Goal: Task Accomplishment & Management: Manage account settings

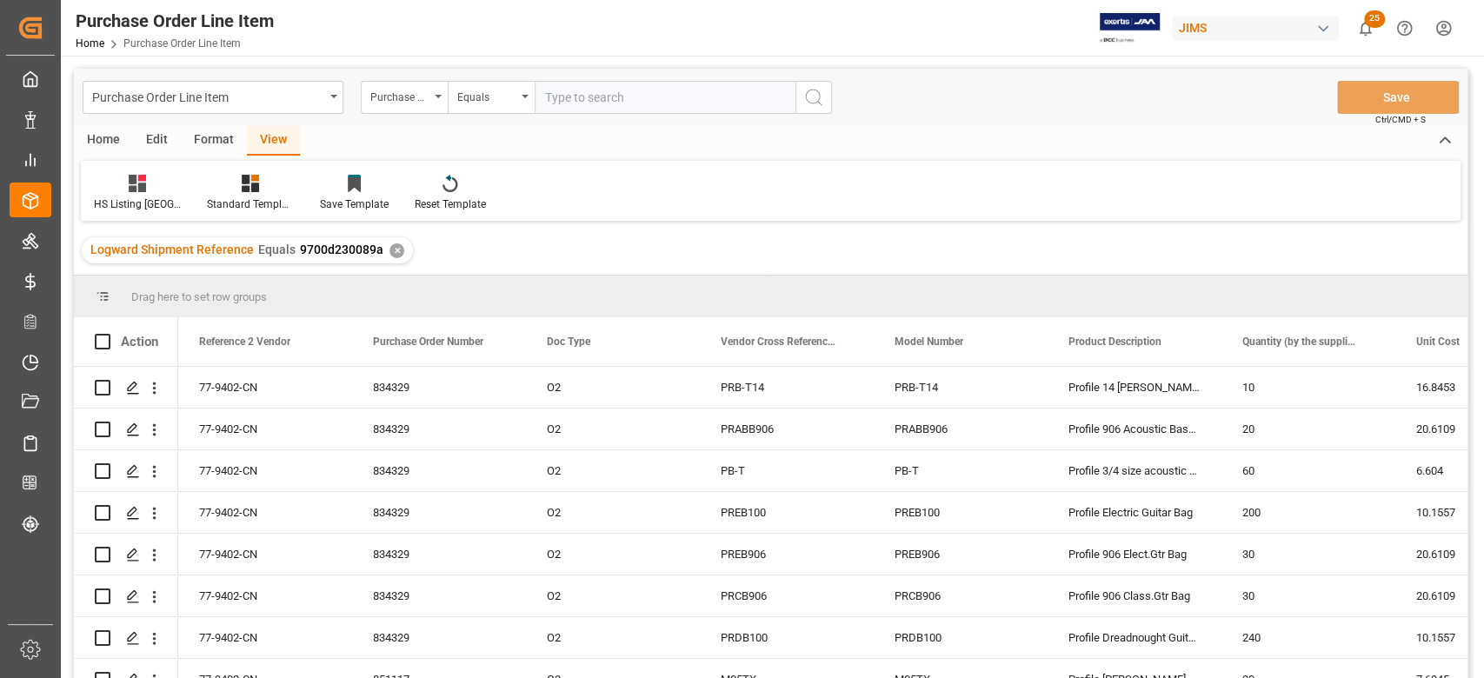
click at [258, 202] on div "Standard Templates" at bounding box center [250, 204] width 87 height 16
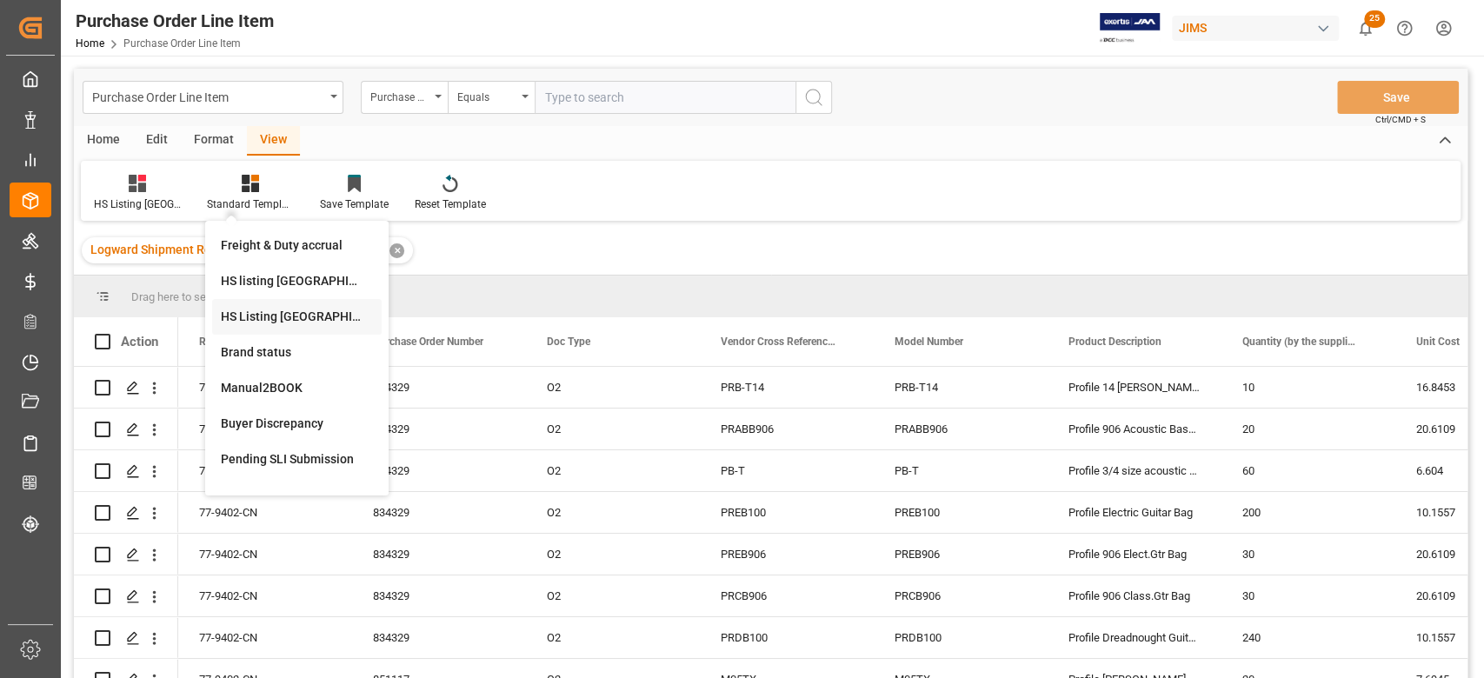
click at [289, 314] on div "HS Listing CANADA" at bounding box center [297, 317] width 152 height 18
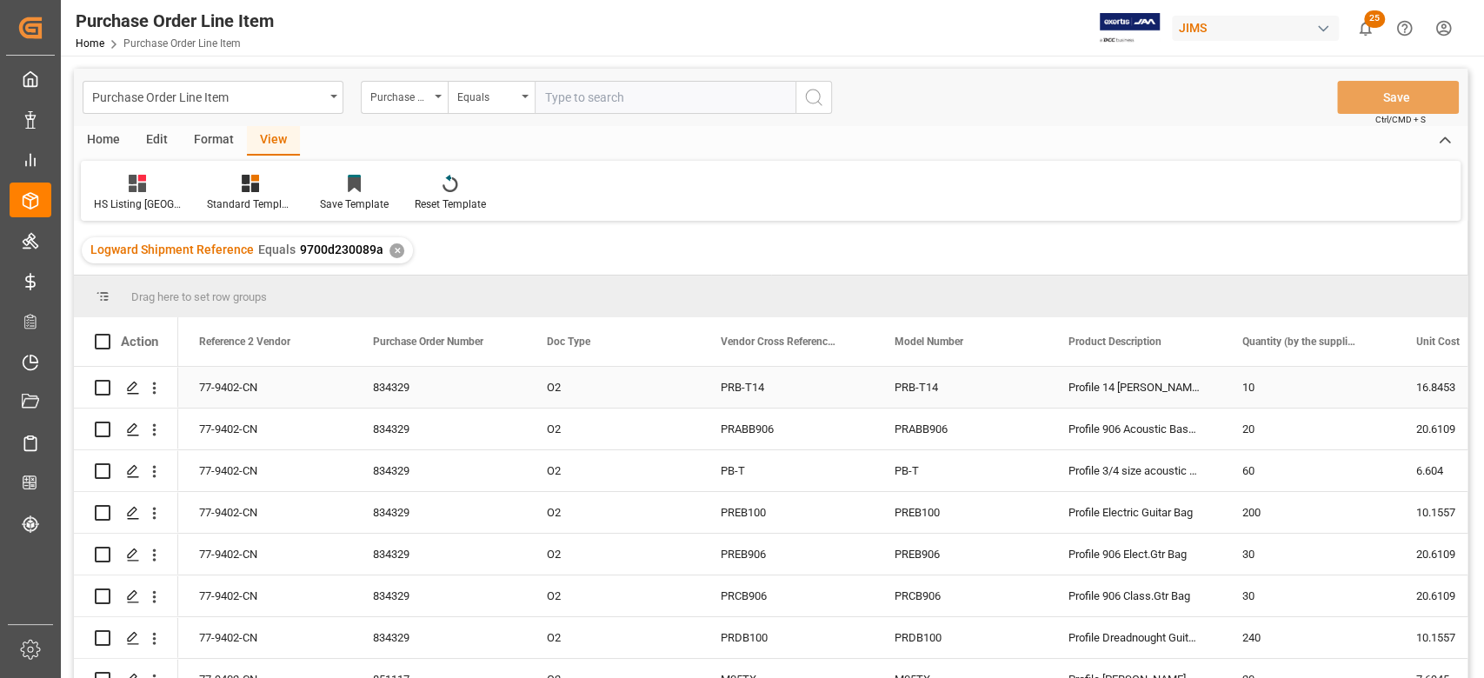
click at [258, 383] on div "77-9402-CN" at bounding box center [265, 387] width 174 height 41
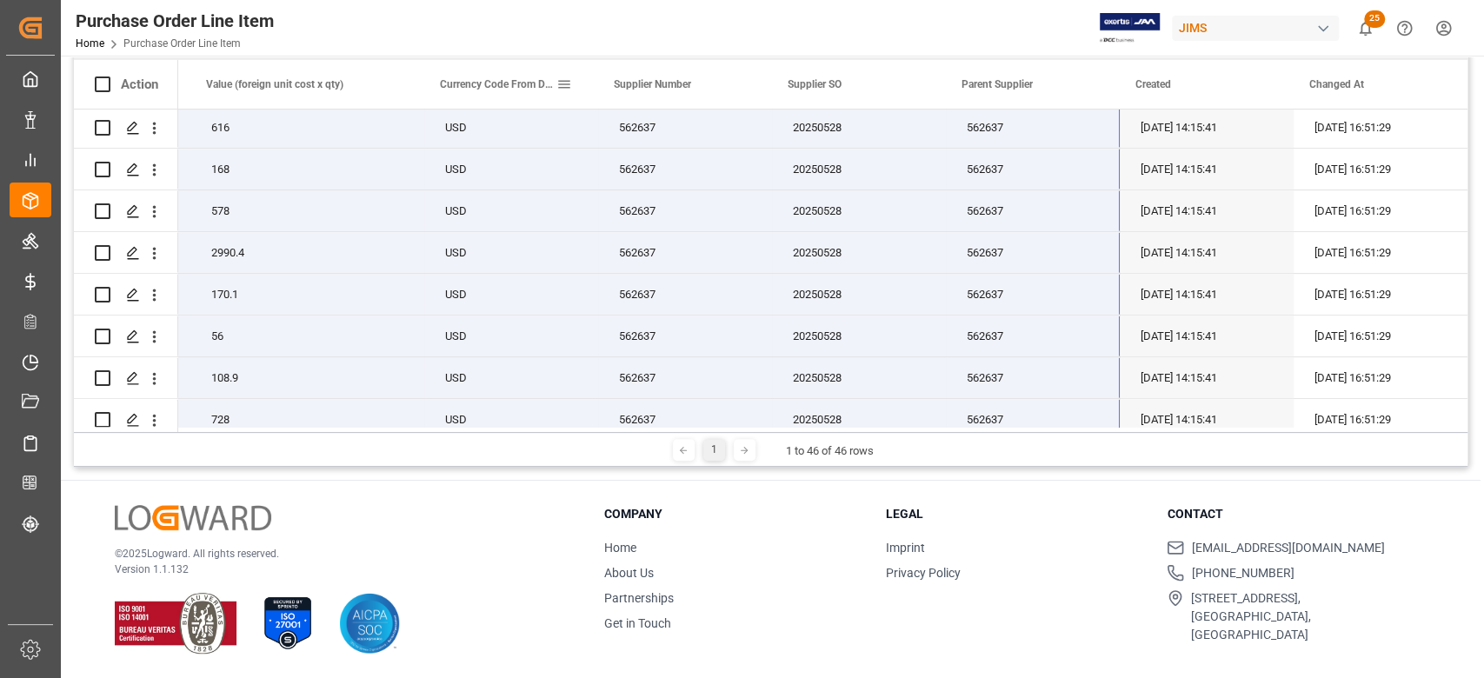
scroll to position [448, 0]
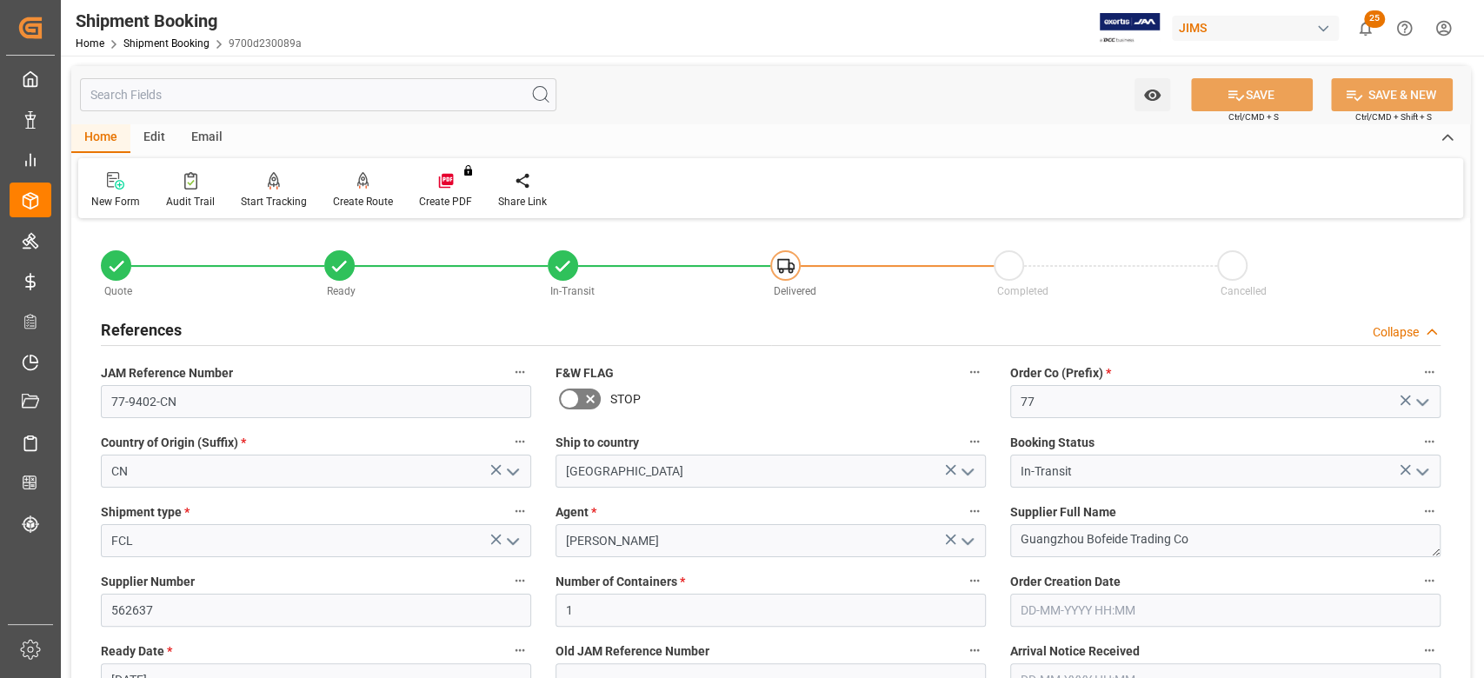
click at [190, 407] on input "77-9402-CN" at bounding box center [316, 401] width 430 height 33
click at [1224, 539] on textarea "Guangzhou Bofeide Trading Co" at bounding box center [1225, 540] width 430 height 33
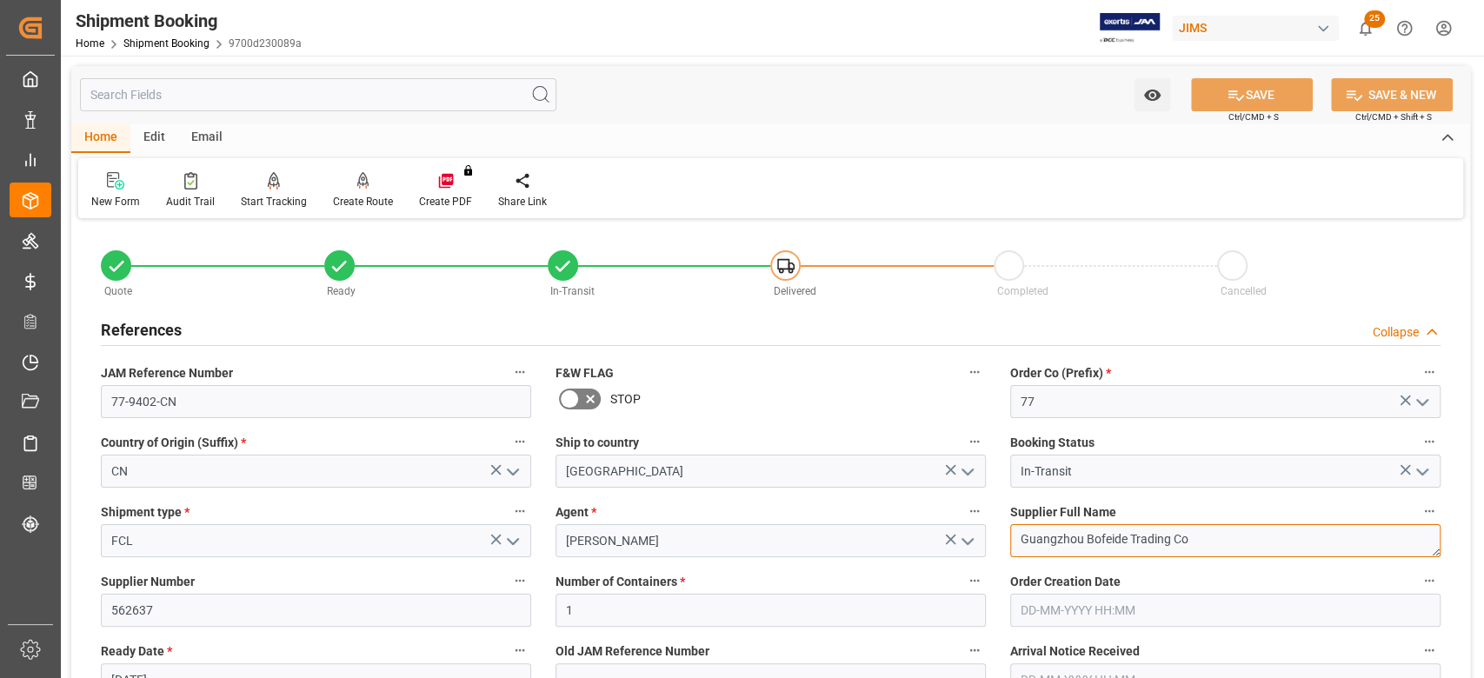
click at [1224, 539] on textarea "Guangzhou Bofeide Trading Co" at bounding box center [1225, 540] width 430 height 33
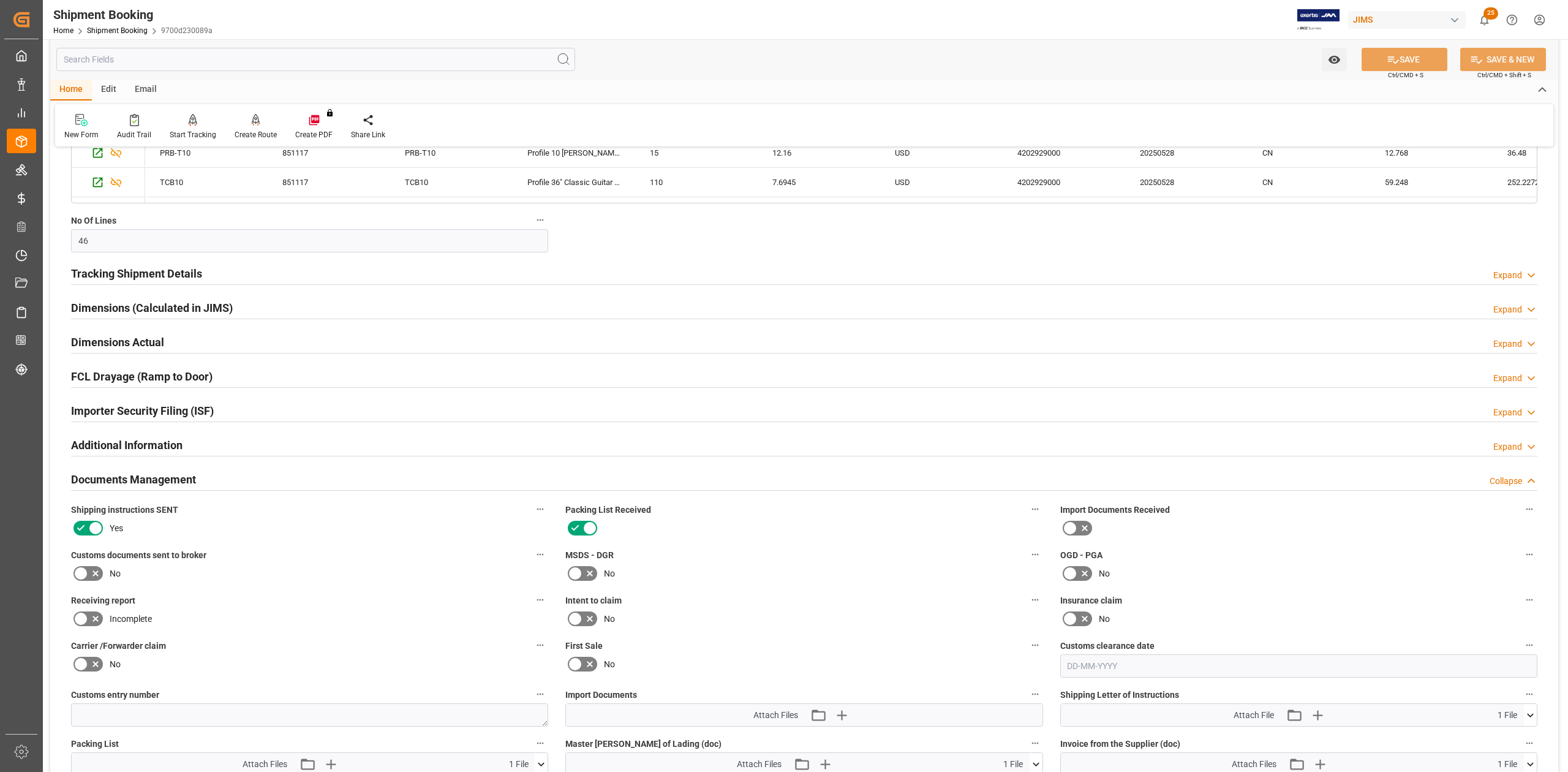
scroll to position [1062, 0]
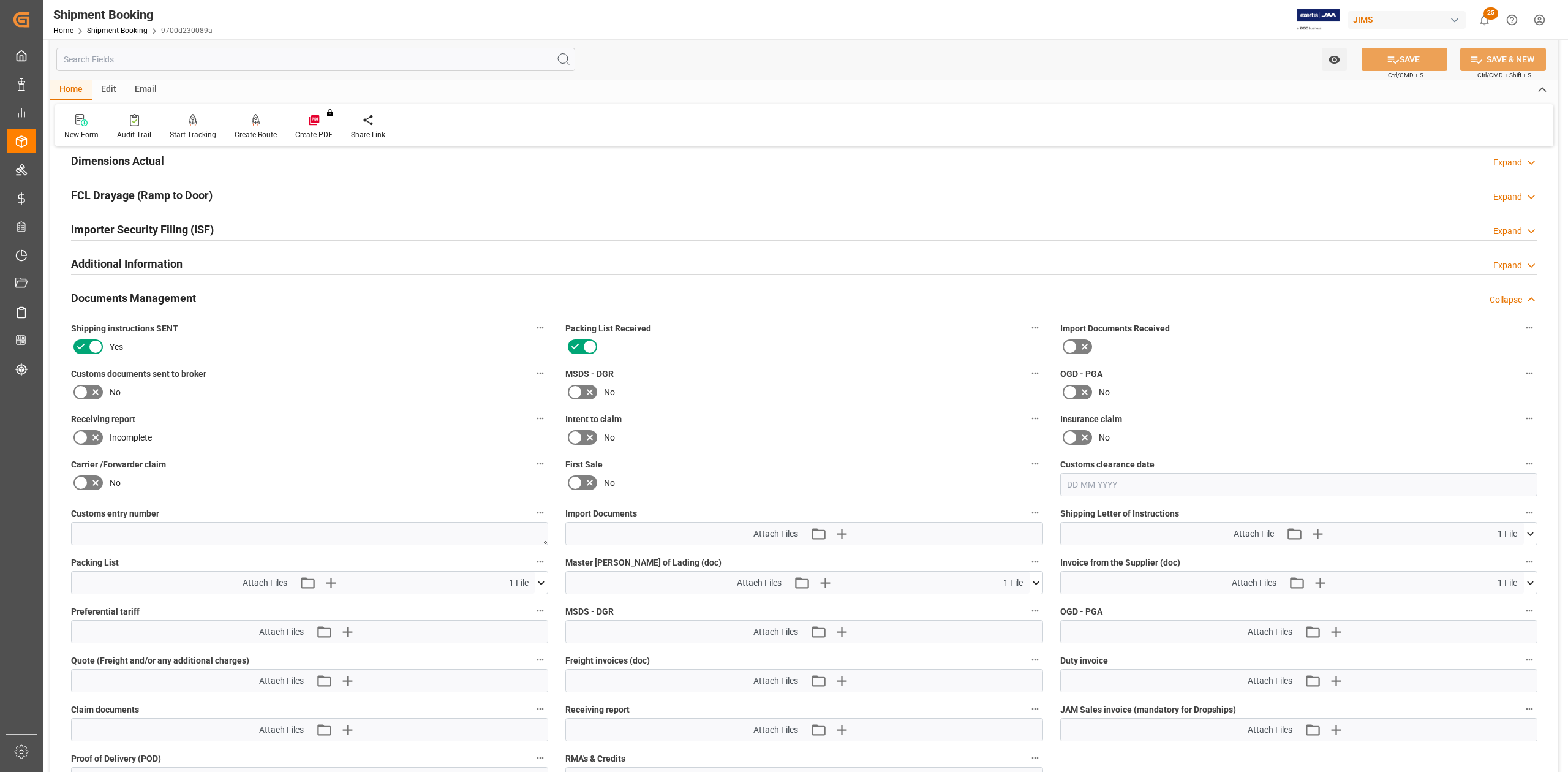
click at [546, 477] on button at bounding box center [541, 582] width 13 height 22
click at [1039, 477] on icon at bounding box center [1036, 583] width 13 height 13
click at [839, 477] on icon "button" at bounding box center [841, 534] width 20 height 20
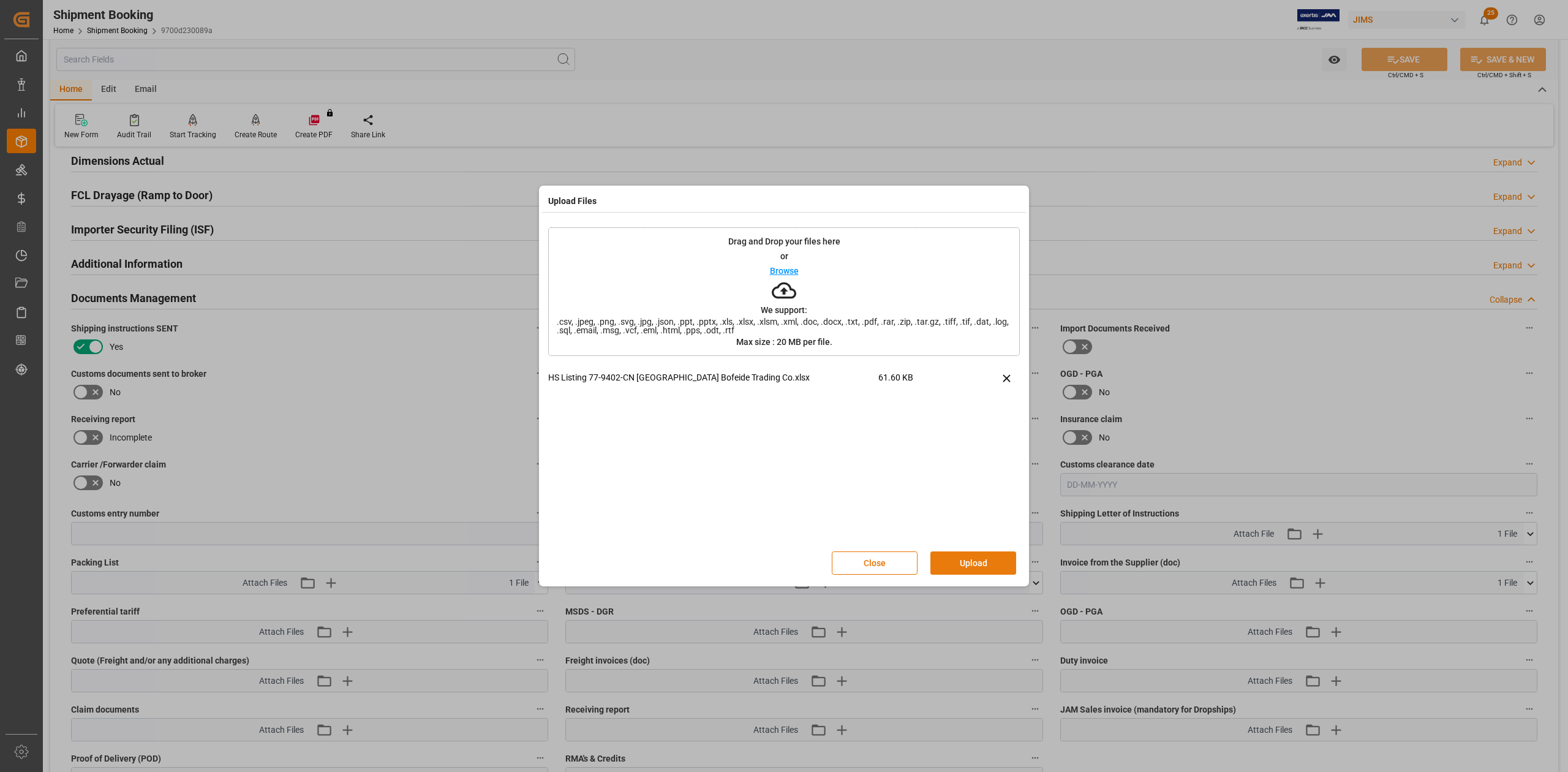
click at [959, 477] on button "Upload" at bounding box center [973, 563] width 86 height 23
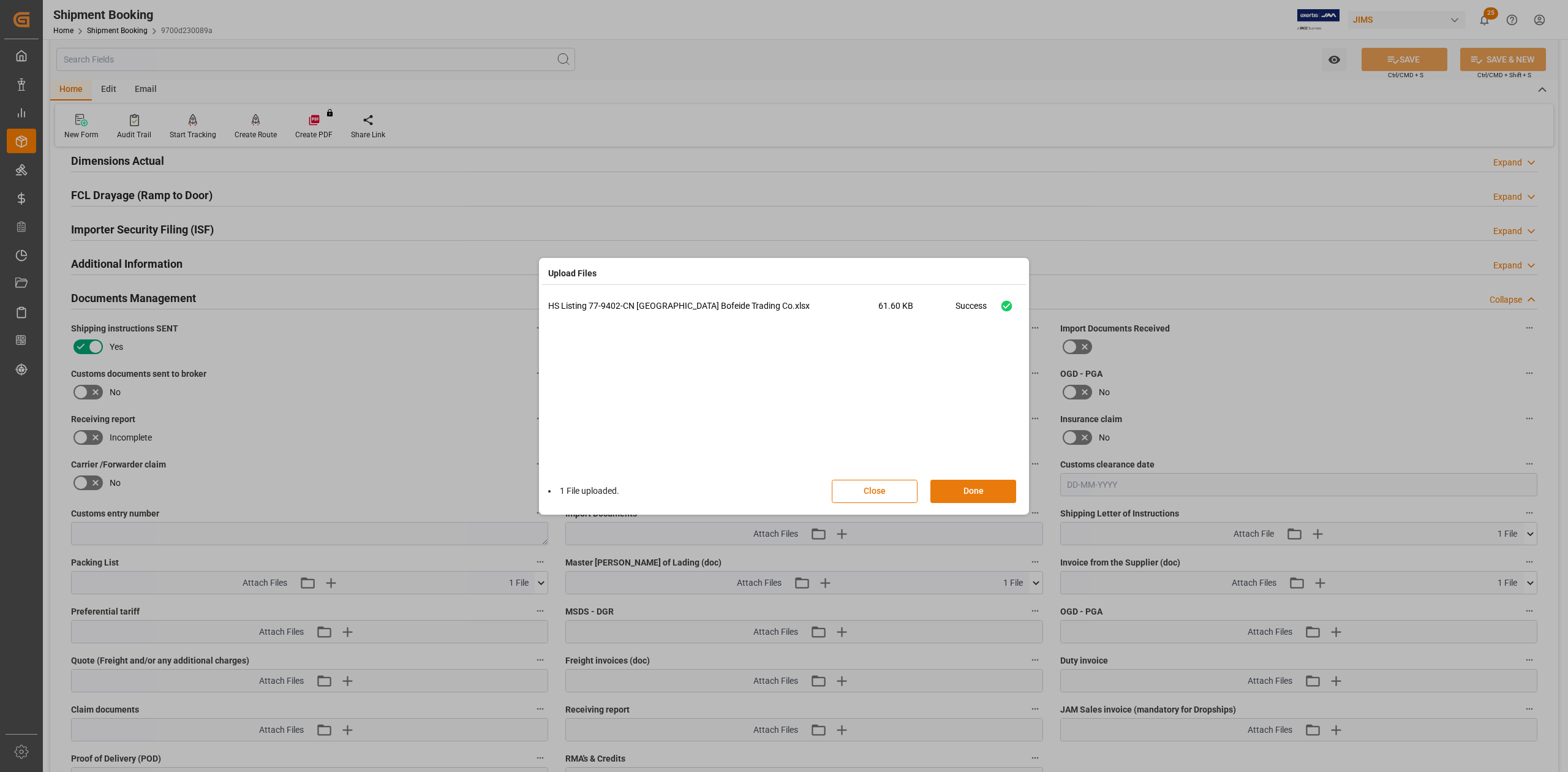
click at [957, 477] on button "Done" at bounding box center [973, 491] width 86 height 23
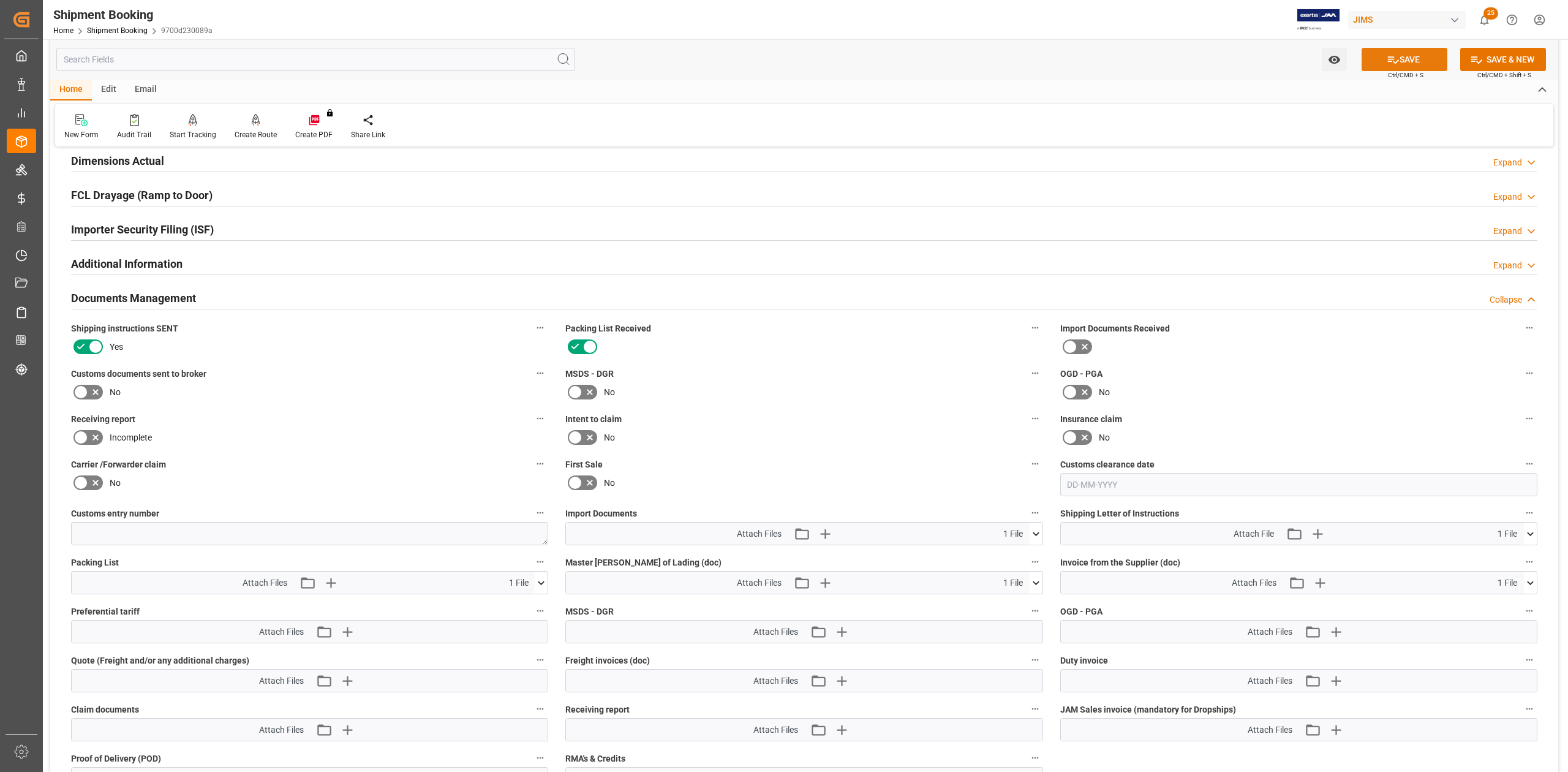
click at [1045, 63] on button "SAVE" at bounding box center [1405, 59] width 86 height 23
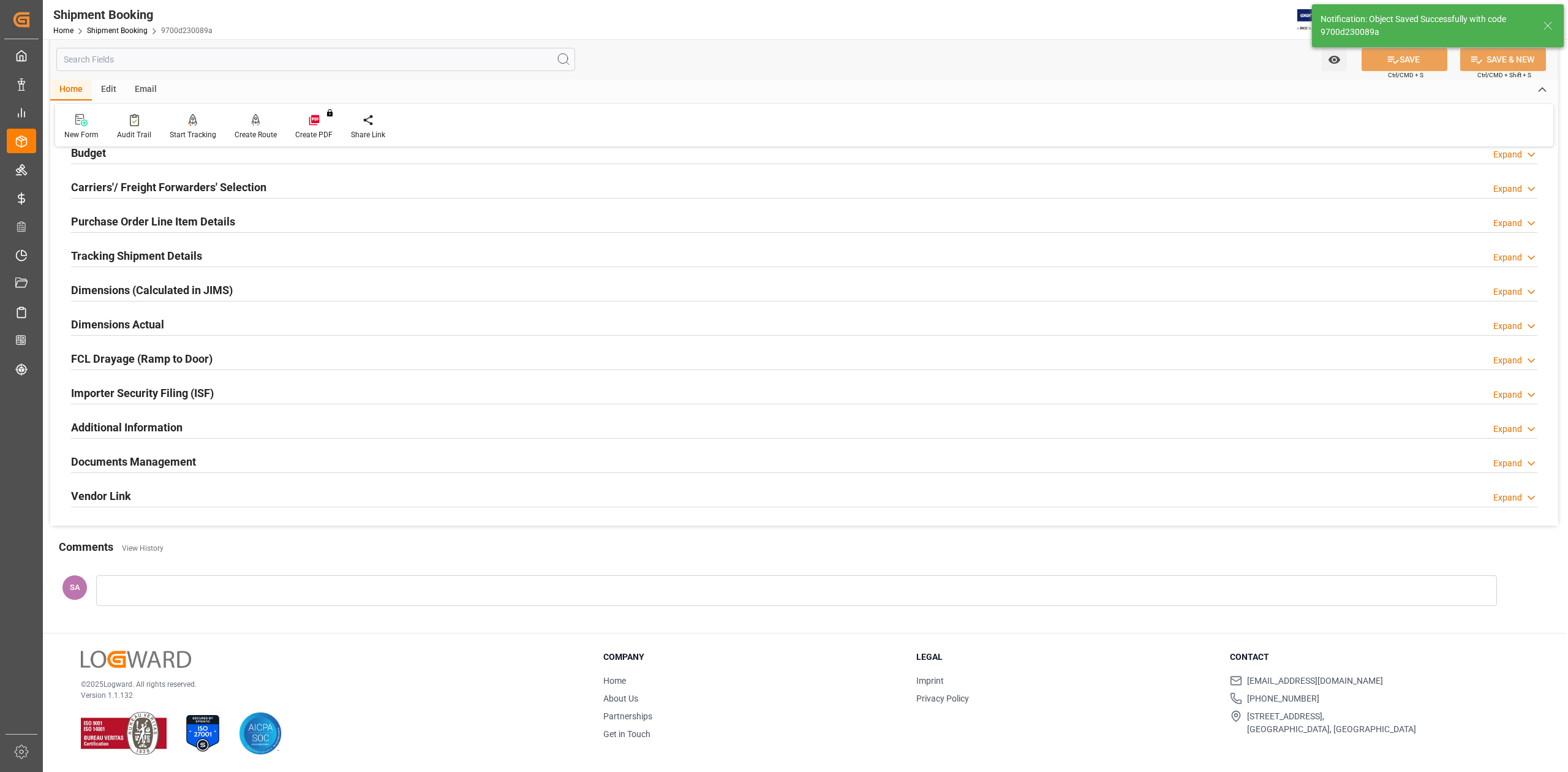
scroll to position [150, 0]
drag, startPoint x: 119, startPoint y: 464, endPoint x: 226, endPoint y: 474, distance: 107.5
click at [119, 464] on h2 "Documents Management" at bounding box center [133, 461] width 125 height 16
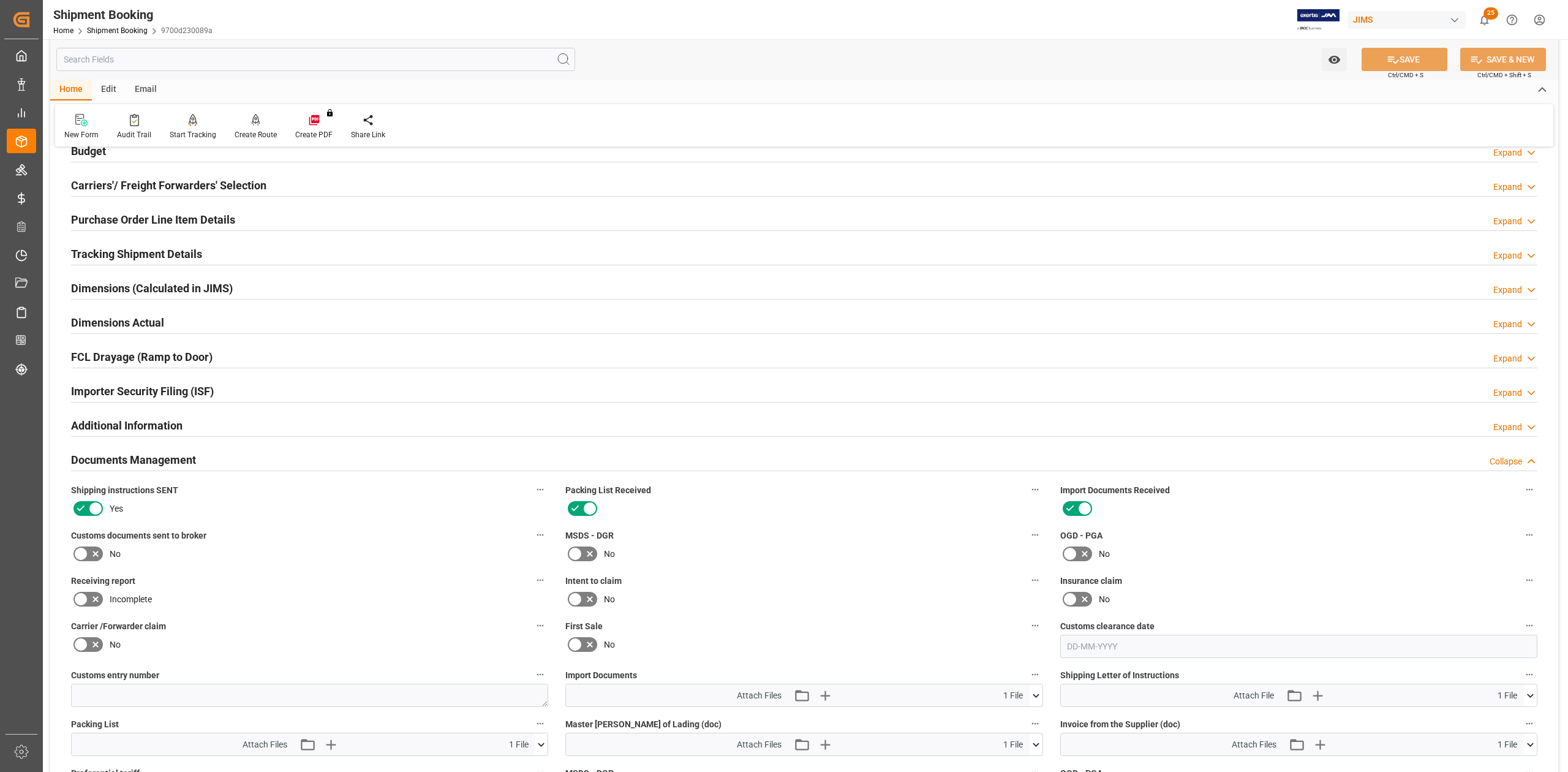
scroll to position [312, 0]
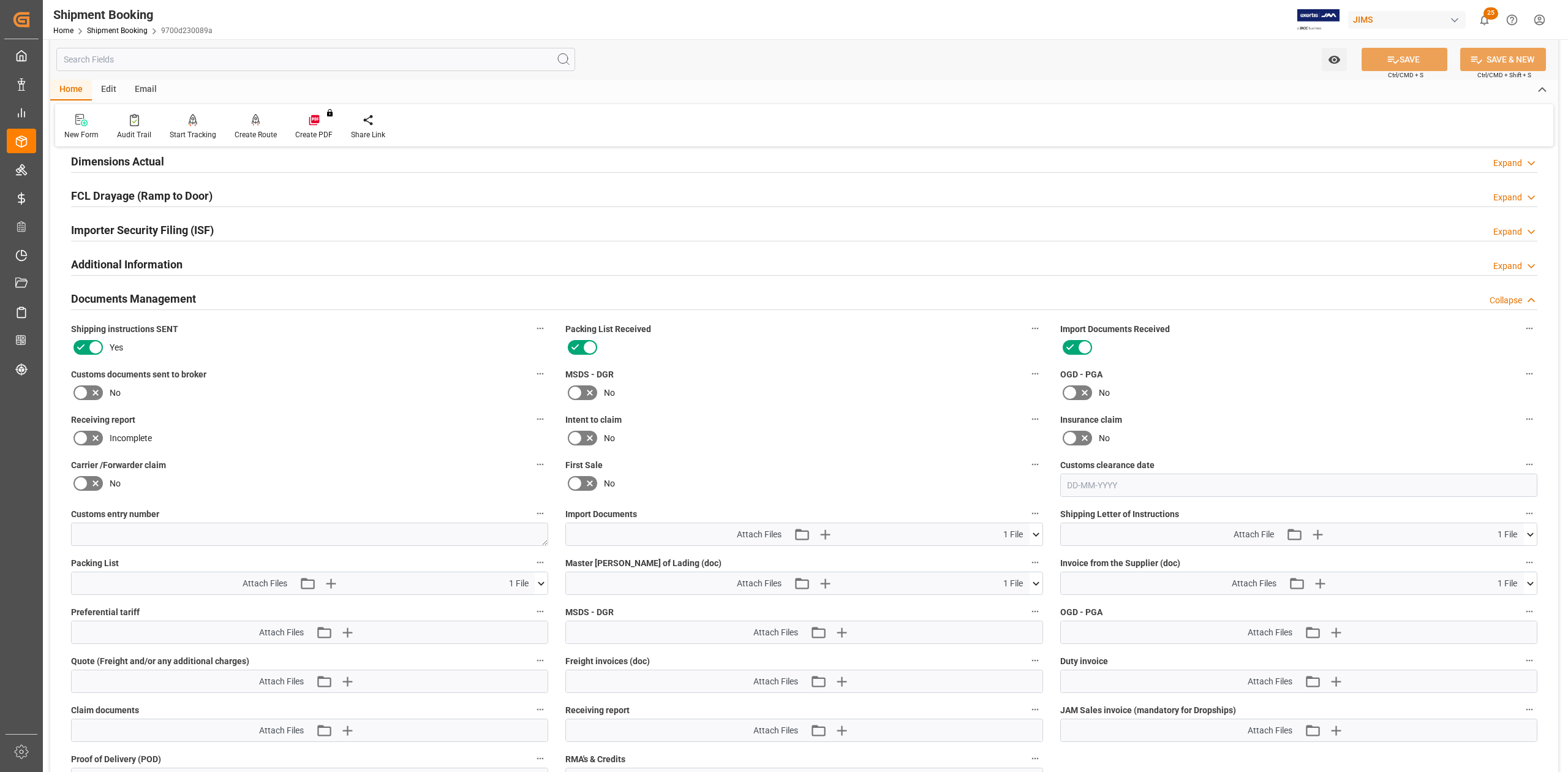
click at [1035, 477] on icon at bounding box center [1036, 534] width 13 height 13
click at [826, 477] on icon "button" at bounding box center [825, 534] width 12 height 12
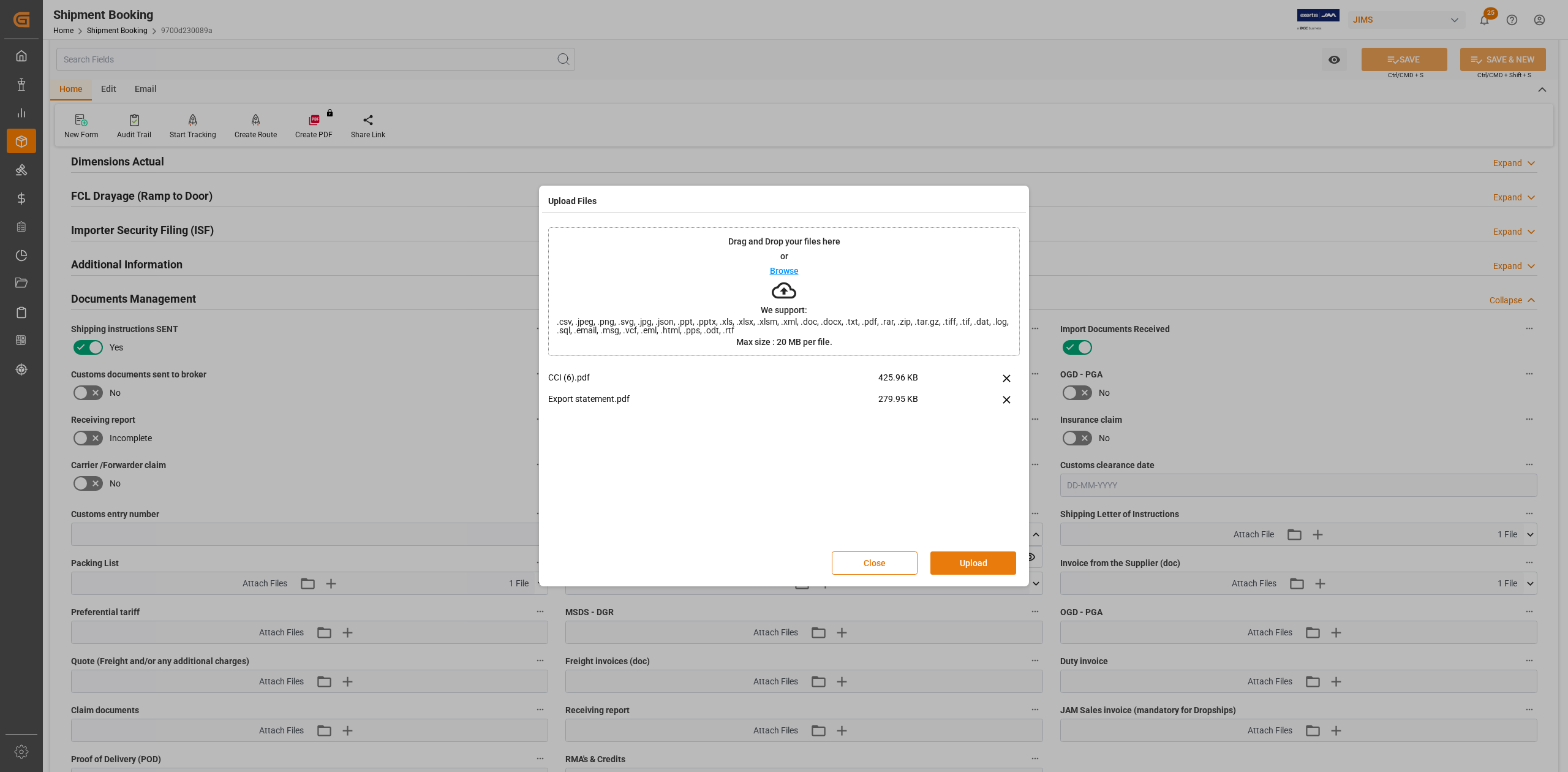
click at [959, 477] on button "Upload" at bounding box center [973, 563] width 86 height 23
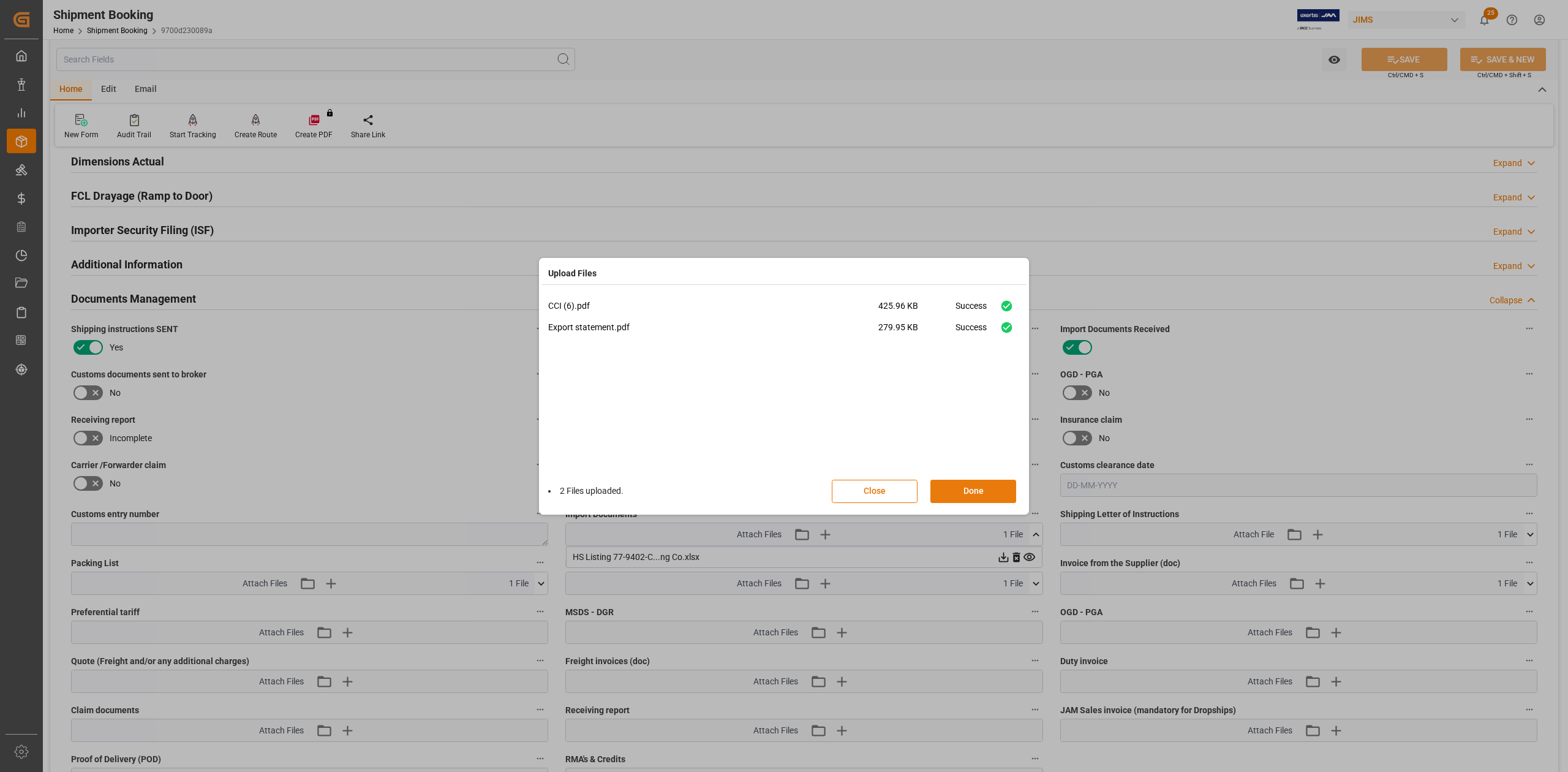
click at [953, 477] on button "Done" at bounding box center [973, 491] width 86 height 23
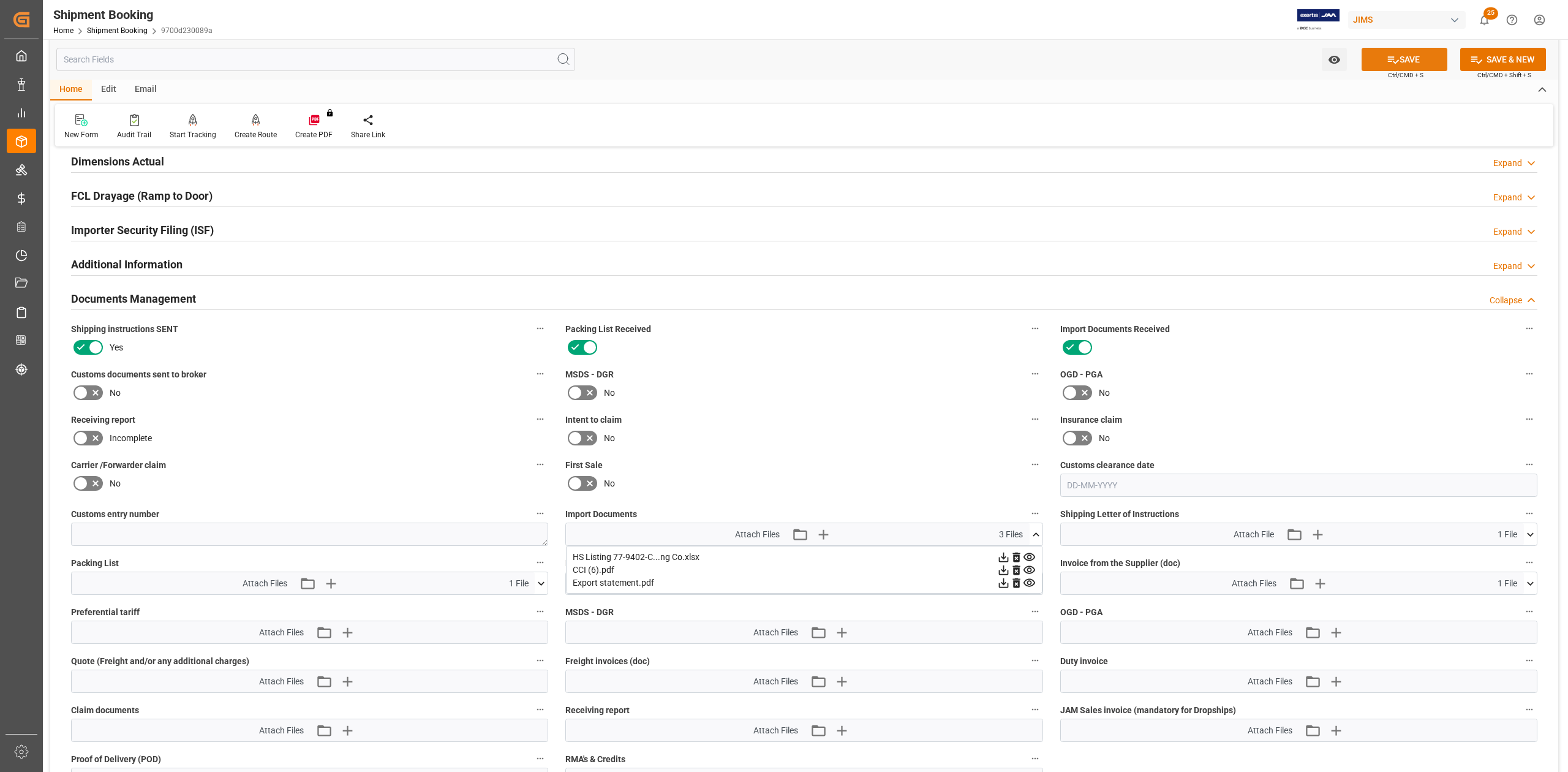
click at [1045, 51] on button "SAVE" at bounding box center [1405, 59] width 86 height 23
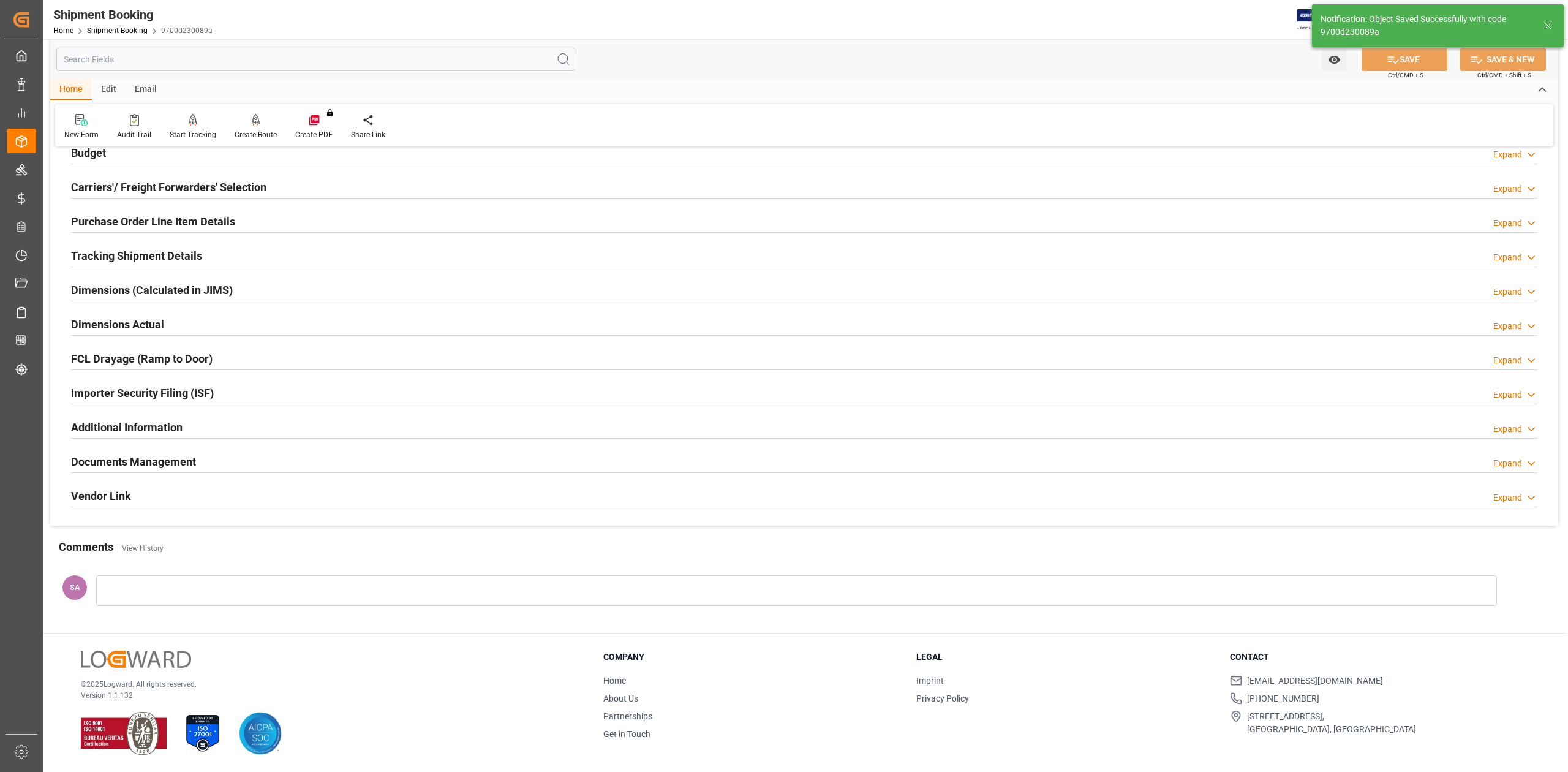
scroll to position [150, 0]
click at [160, 466] on h2 "Documents Management" at bounding box center [133, 461] width 125 height 16
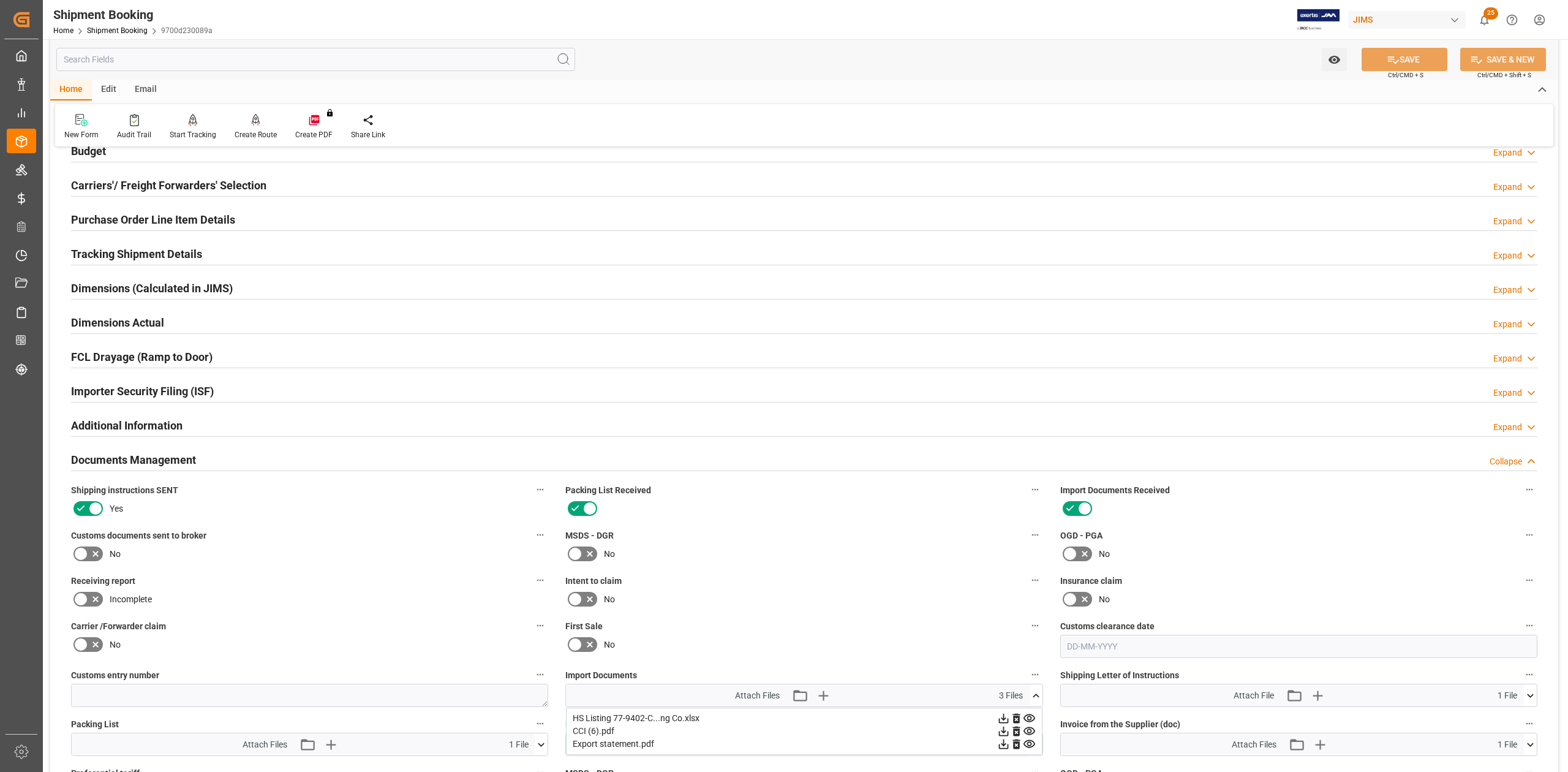
scroll to position [312, 0]
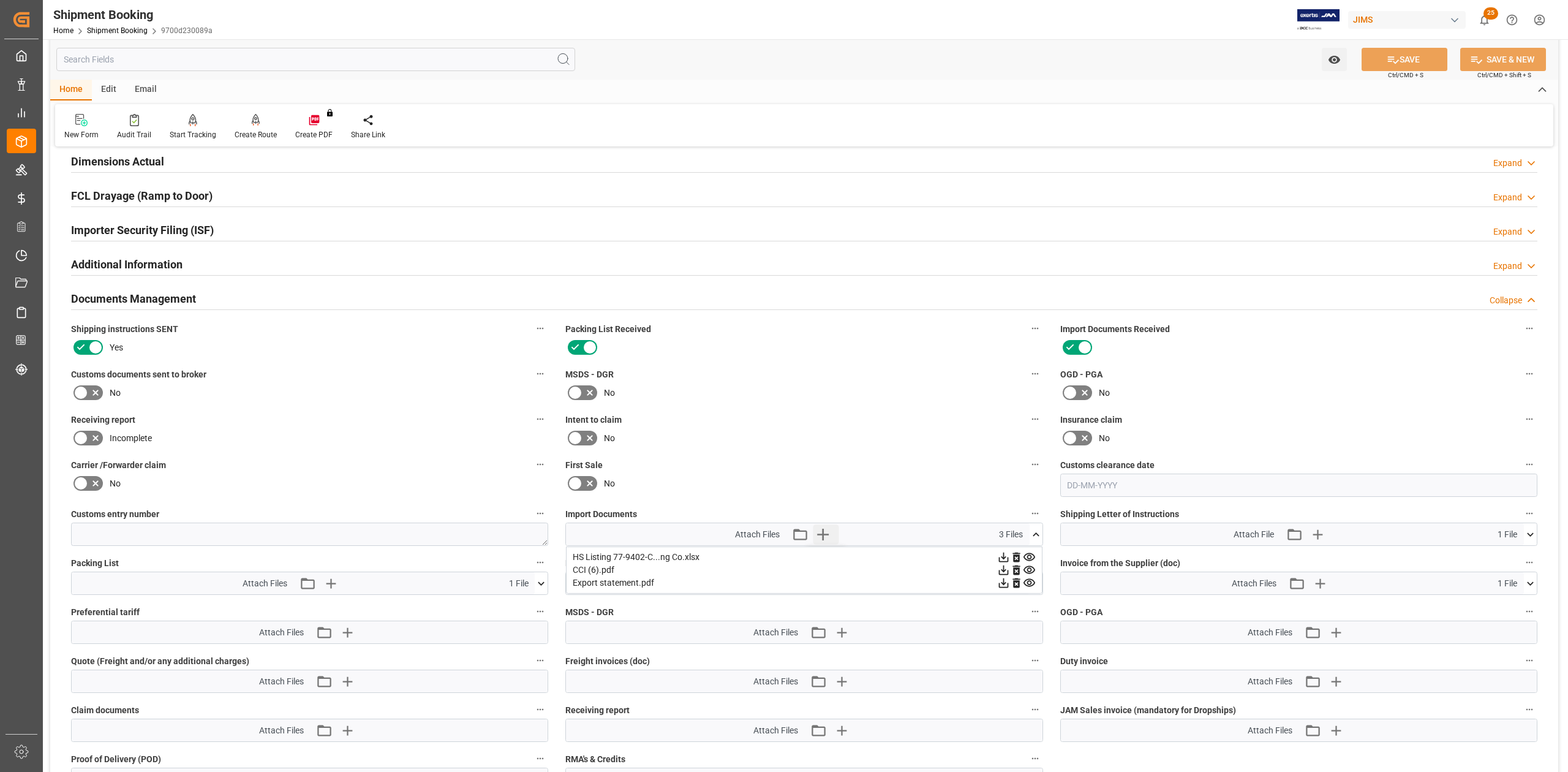
click at [826, 477] on icon "button" at bounding box center [822, 534] width 20 height 20
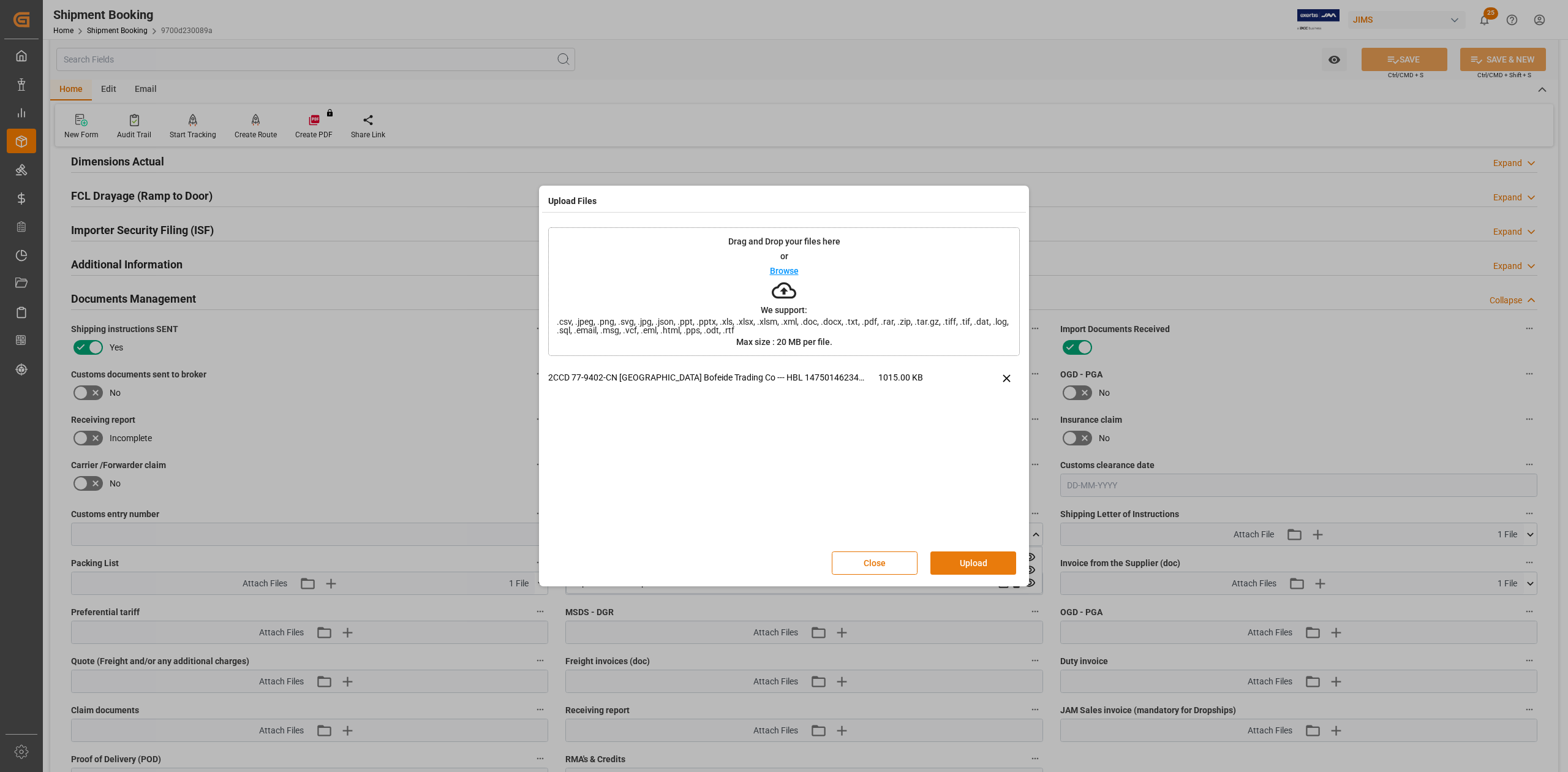
click at [985, 477] on button "Upload" at bounding box center [973, 563] width 86 height 23
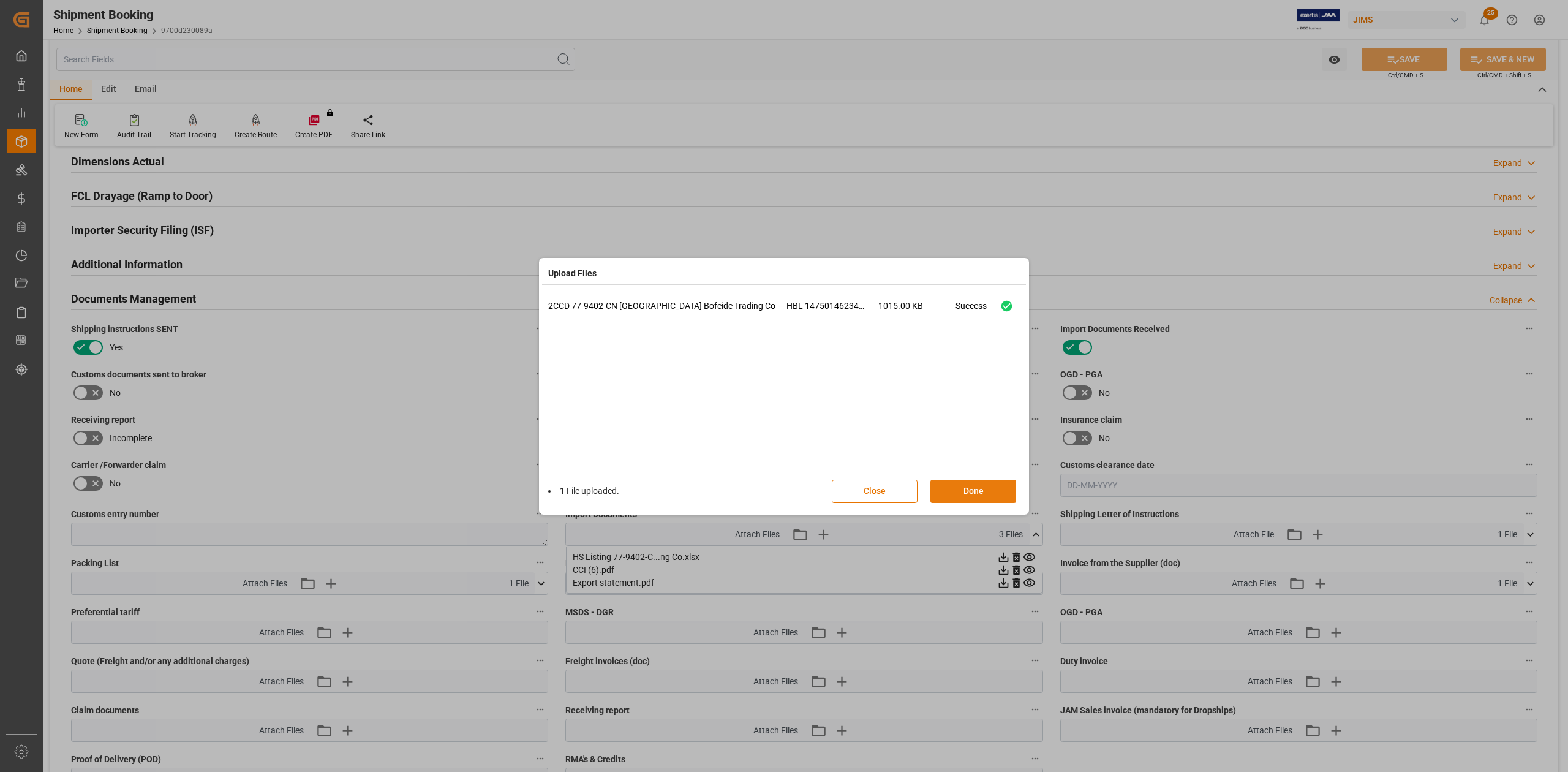
click at [965, 477] on button "Done" at bounding box center [973, 491] width 86 height 23
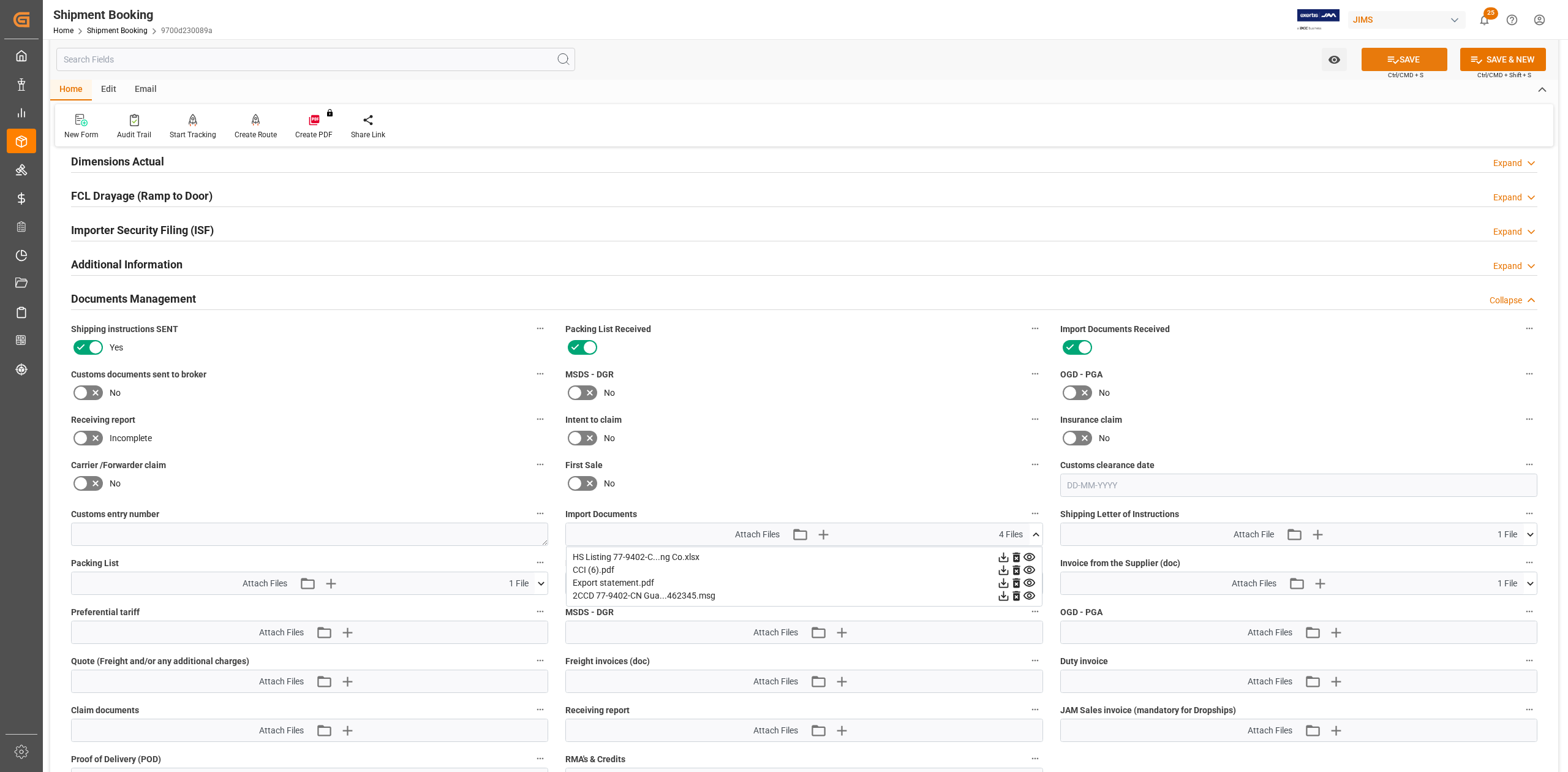
click at [1045, 62] on button "SAVE" at bounding box center [1405, 59] width 86 height 23
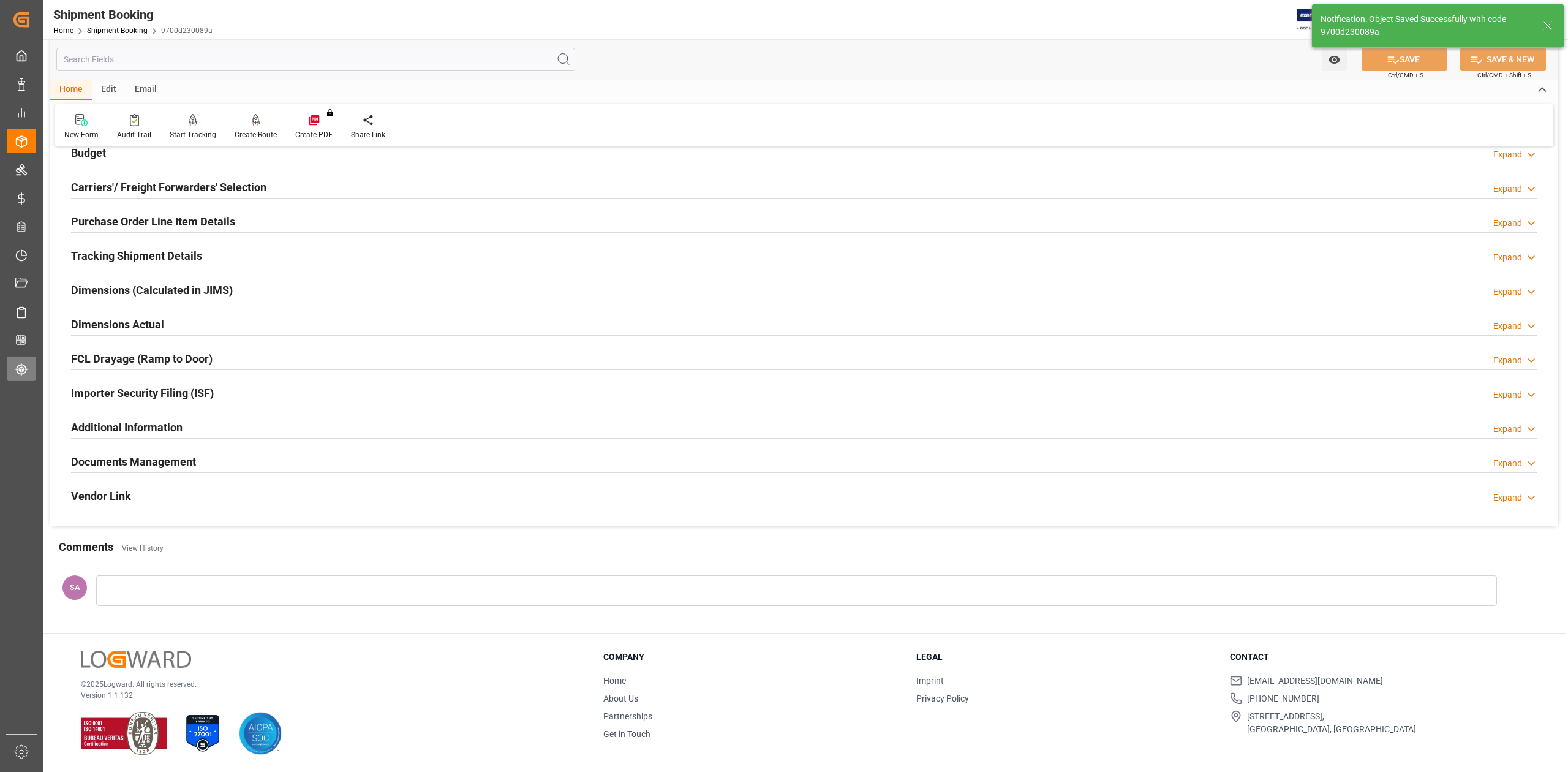
scroll to position [150, 0]
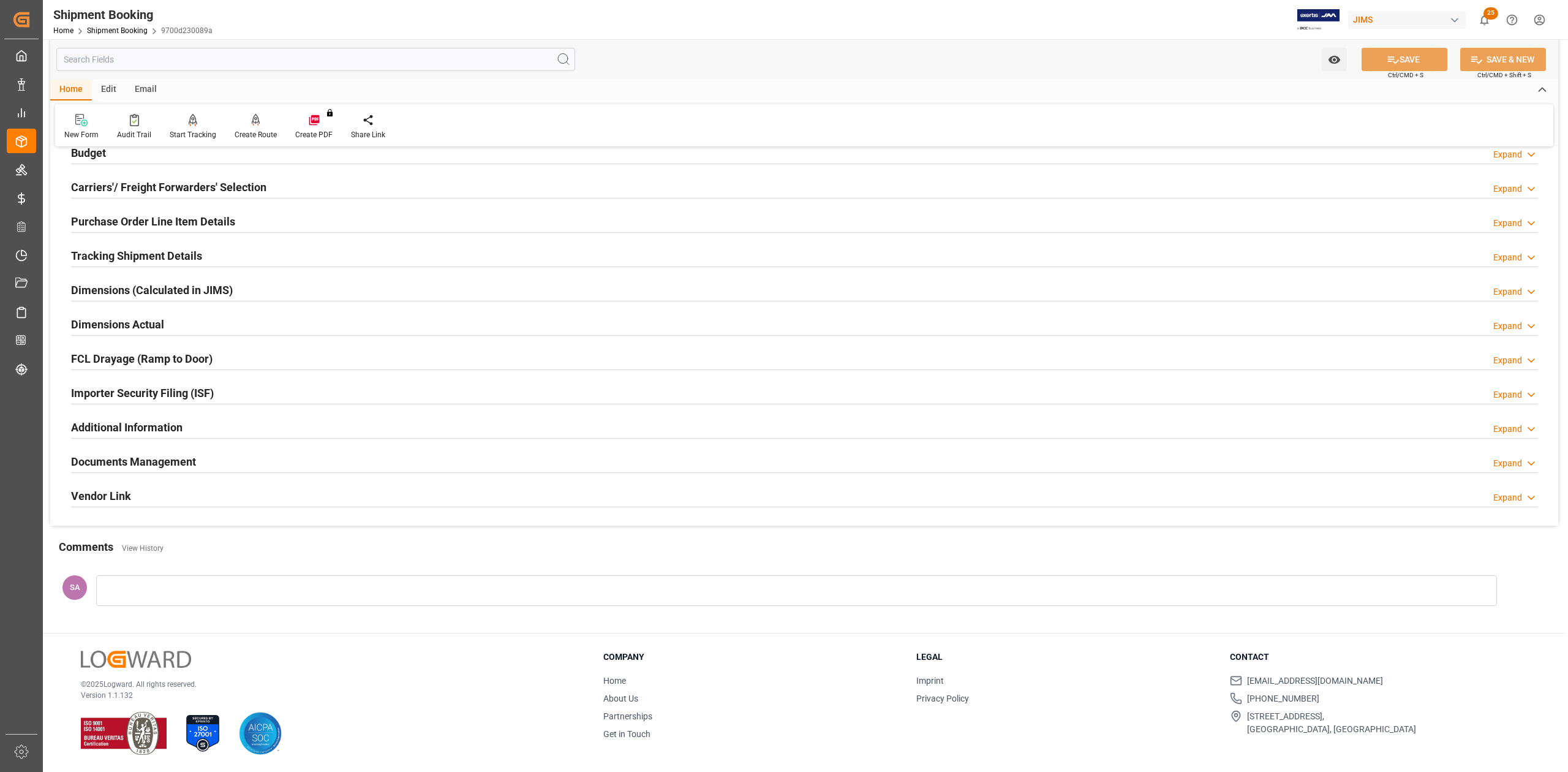
click at [175, 466] on h2 "Documents Management" at bounding box center [133, 461] width 125 height 16
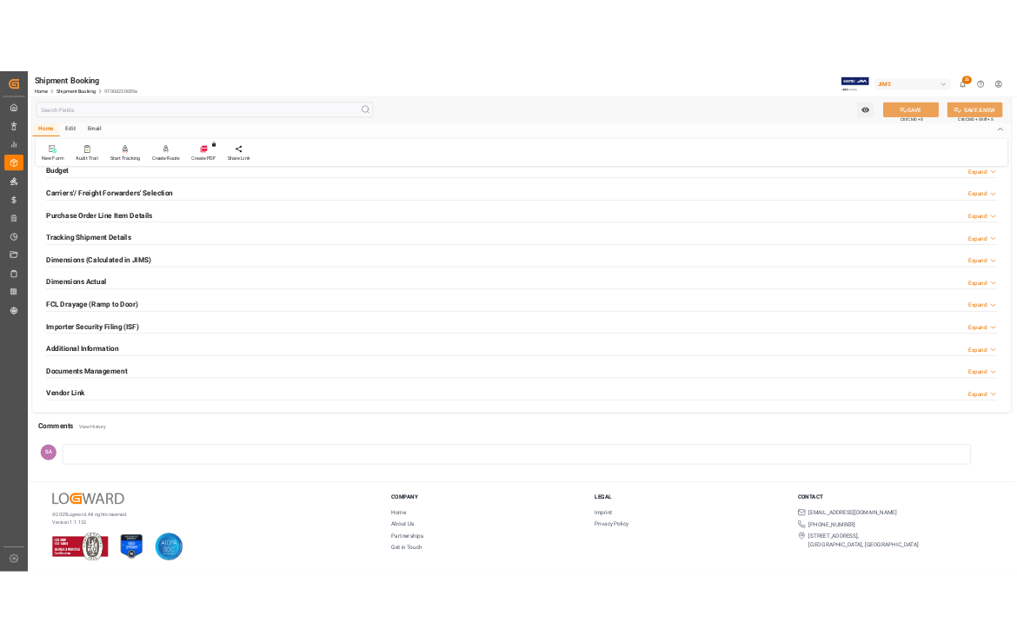
scroll to position [442, 0]
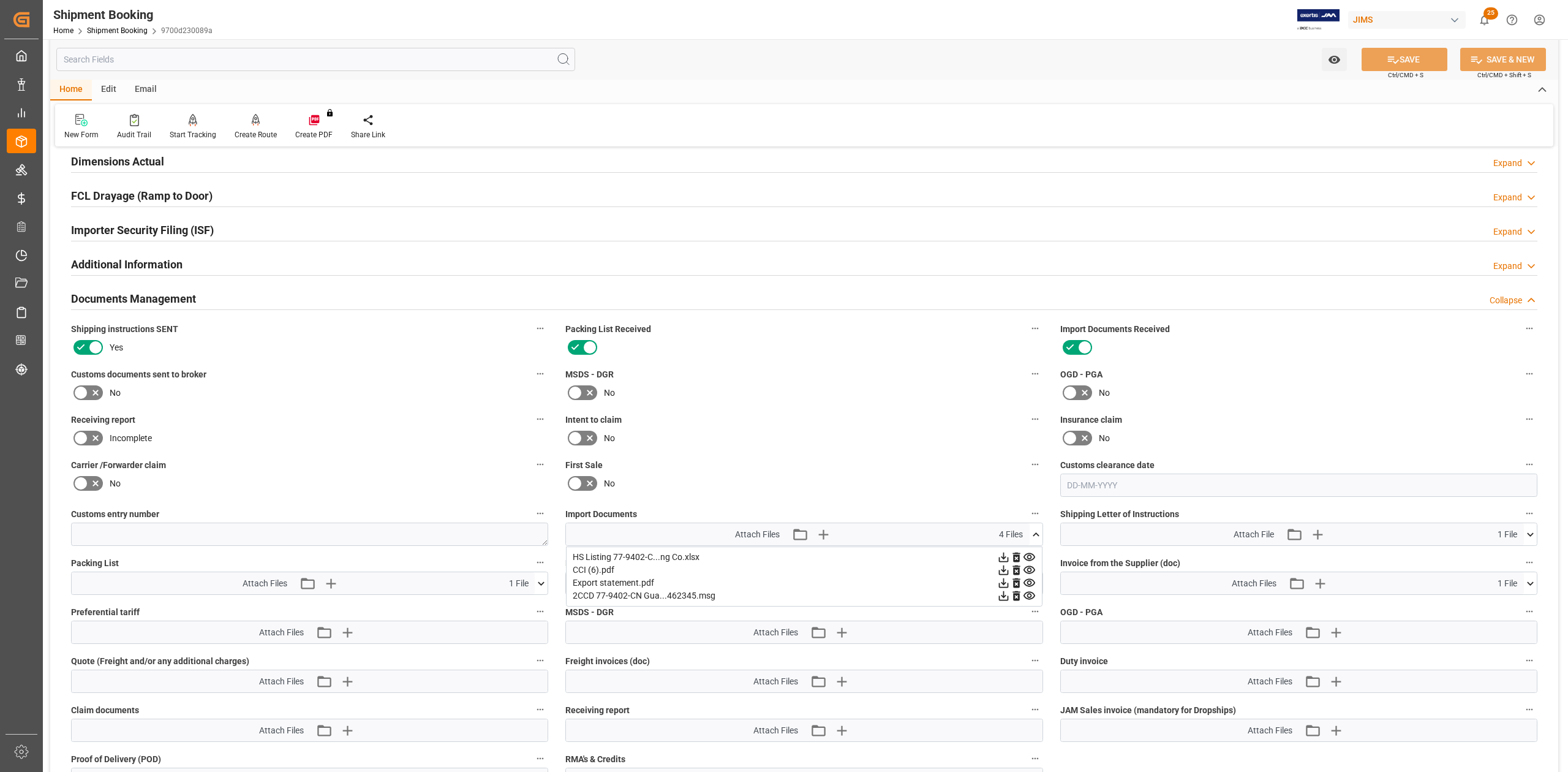
click at [1032, 477] on icon at bounding box center [1036, 534] width 13 height 13
